Goal: Task Accomplishment & Management: Manage account settings

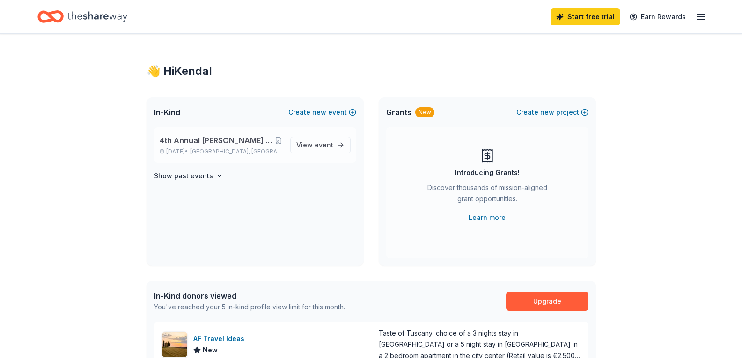
click at [222, 140] on span "4th Annual [PERSON_NAME] Drive Fore A Cure Charity Golf Tournament" at bounding box center [217, 140] width 115 height 11
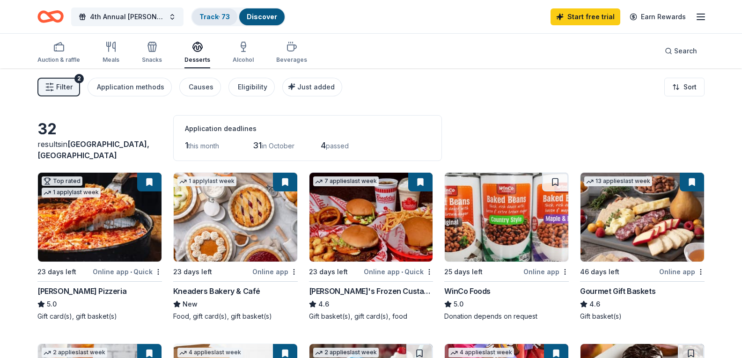
click at [221, 10] on div "Track · 73" at bounding box center [214, 16] width 45 height 17
click at [212, 22] on div "Track · 73" at bounding box center [214, 16] width 45 height 17
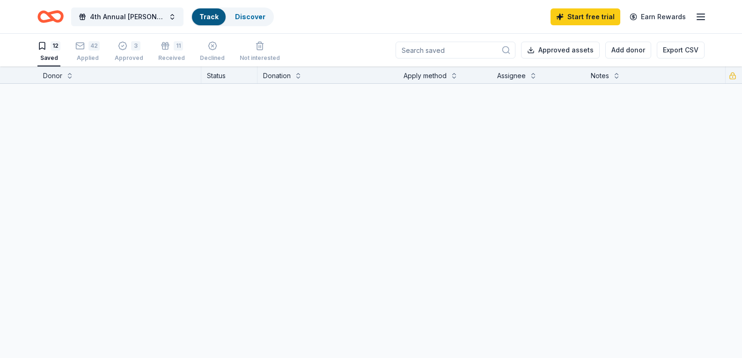
scroll to position [0, 0]
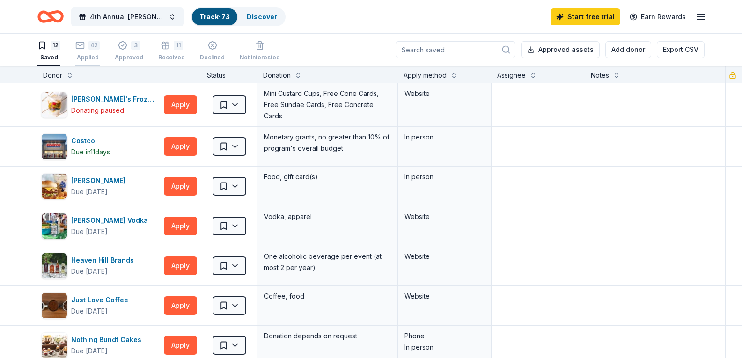
click at [90, 53] on div "42 Applied" at bounding box center [87, 51] width 24 height 21
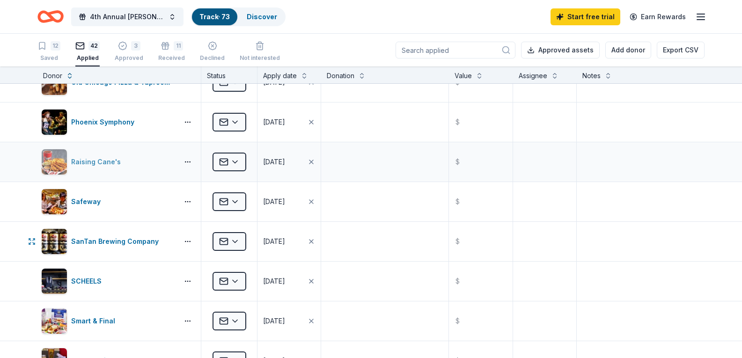
scroll to position [983, 0]
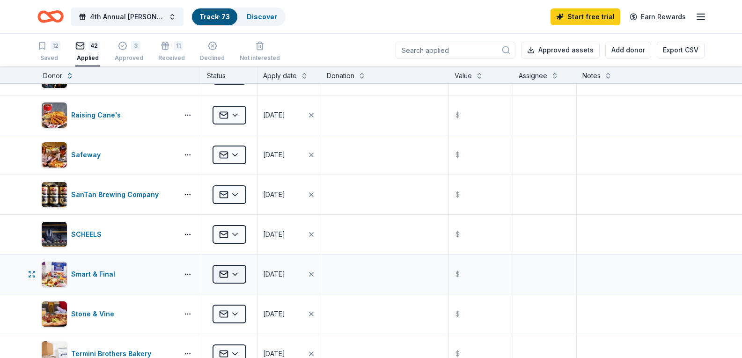
click at [232, 277] on html "4th Annual [PERSON_NAME] Drive Fore A Cure Charity Golf Tournament Track · 73 D…" at bounding box center [371, 179] width 742 height 358
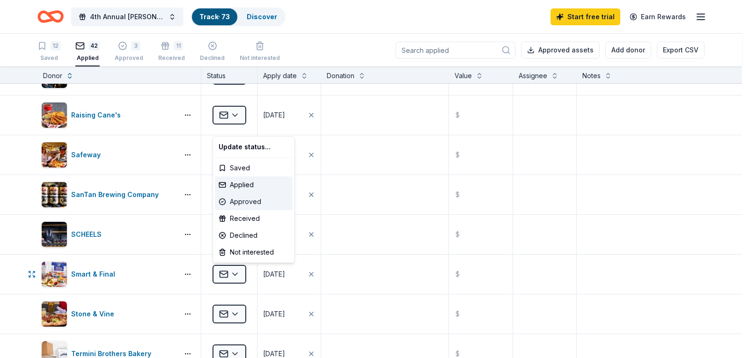
click at [241, 201] on div "Approved" at bounding box center [254, 201] width 78 height 17
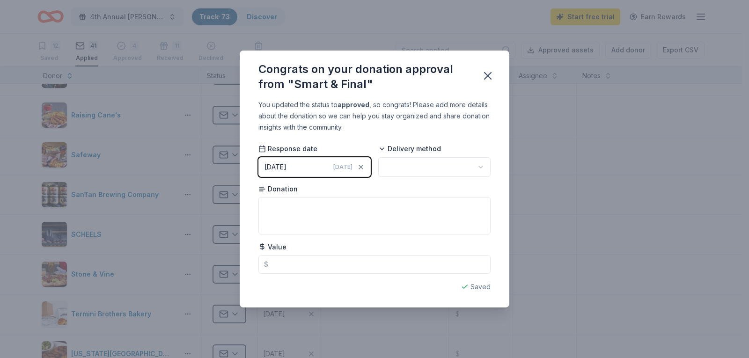
click at [286, 168] on div "[DATE]" at bounding box center [275, 166] width 22 height 11
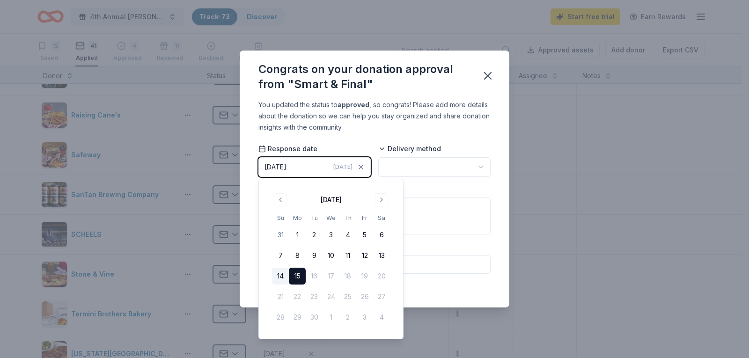
click at [279, 272] on button "14" at bounding box center [280, 276] width 17 height 17
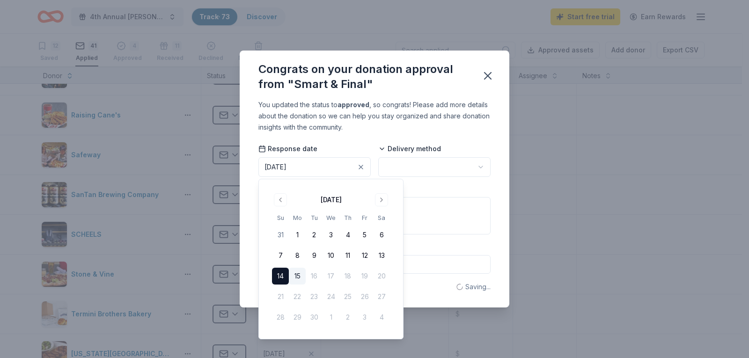
click at [399, 176] on body "4th Annual [PERSON_NAME] Drive Fore A Cure Charity Golf Tournament Track · 73 D…" at bounding box center [371, 179] width 742 height 358
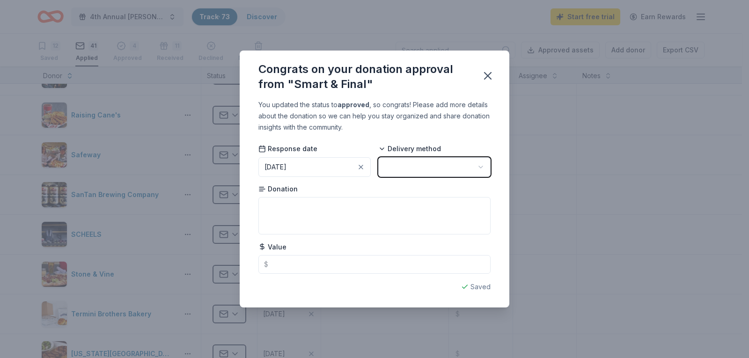
click at [398, 171] on html "4th Annual [PERSON_NAME] Drive Fore A Cure Charity Golf Tournament Track · 73 D…" at bounding box center [374, 179] width 749 height 358
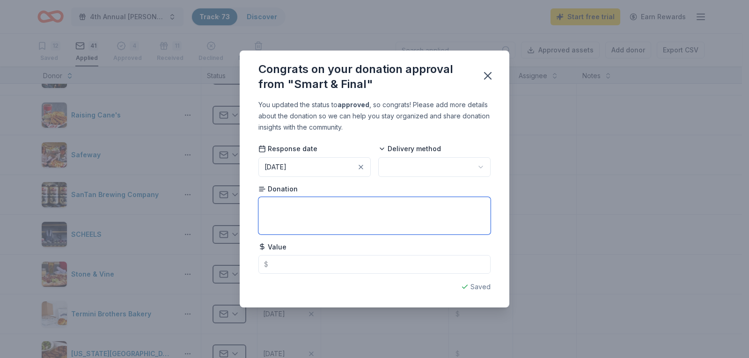
click at [327, 205] on textarea at bounding box center [374, 215] width 232 height 37
click at [318, 252] on div "Value $" at bounding box center [374, 258] width 232 height 32
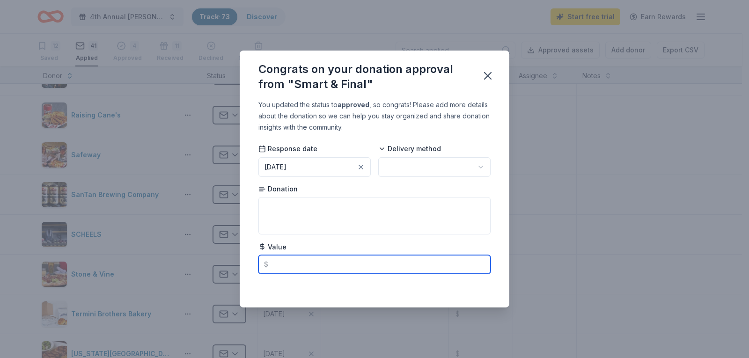
click at [318, 256] on input "text" at bounding box center [374, 264] width 232 height 19
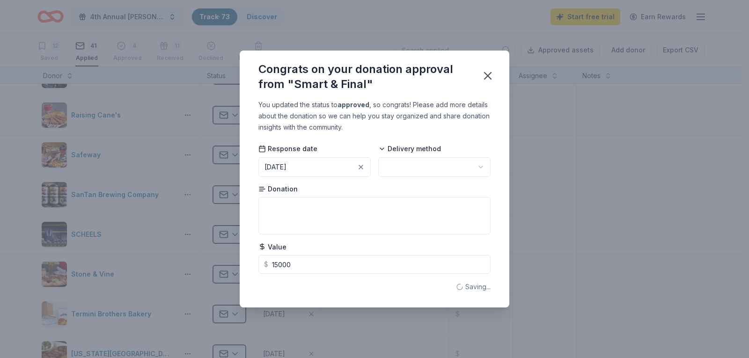
type input "15000.00"
click at [445, 160] on html "4th Annual [PERSON_NAME] Drive Fore A Cure Charity Golf Tournament Track · 73 D…" at bounding box center [374, 179] width 749 height 358
click at [345, 218] on textarea at bounding box center [374, 215] width 232 height 37
click at [495, 70] on button "button" at bounding box center [487, 76] width 21 height 21
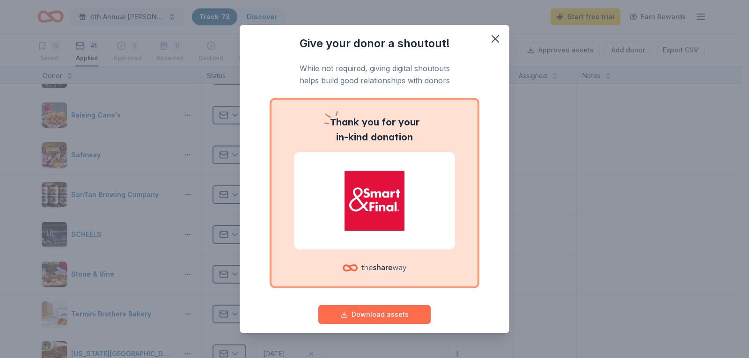
click at [382, 323] on button "Download assets" at bounding box center [374, 314] width 112 height 19
click at [489, 37] on icon "button" at bounding box center [495, 38] width 13 height 13
